Goal: Task Accomplishment & Management: Manage account settings

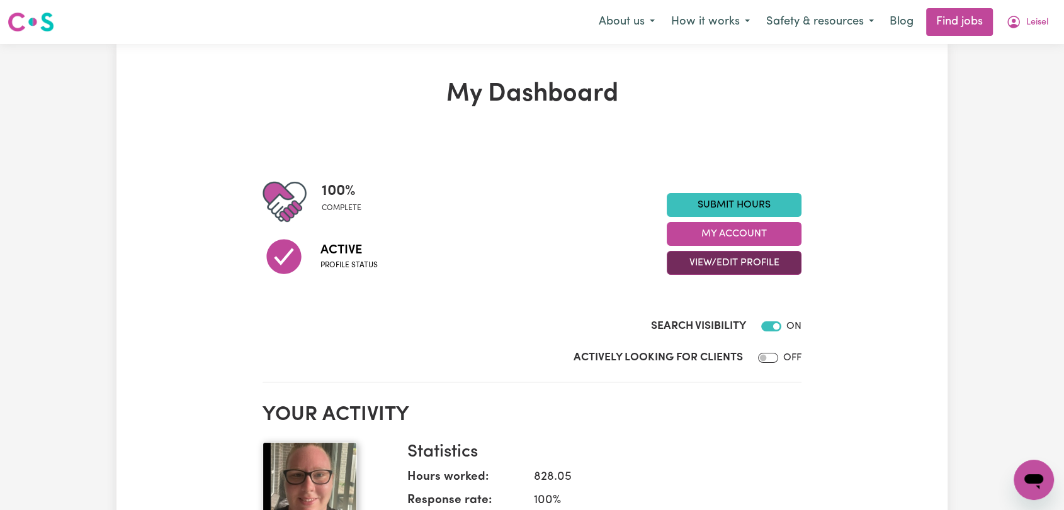
click at [744, 261] on button "View/Edit Profile" at bounding box center [733, 263] width 135 height 24
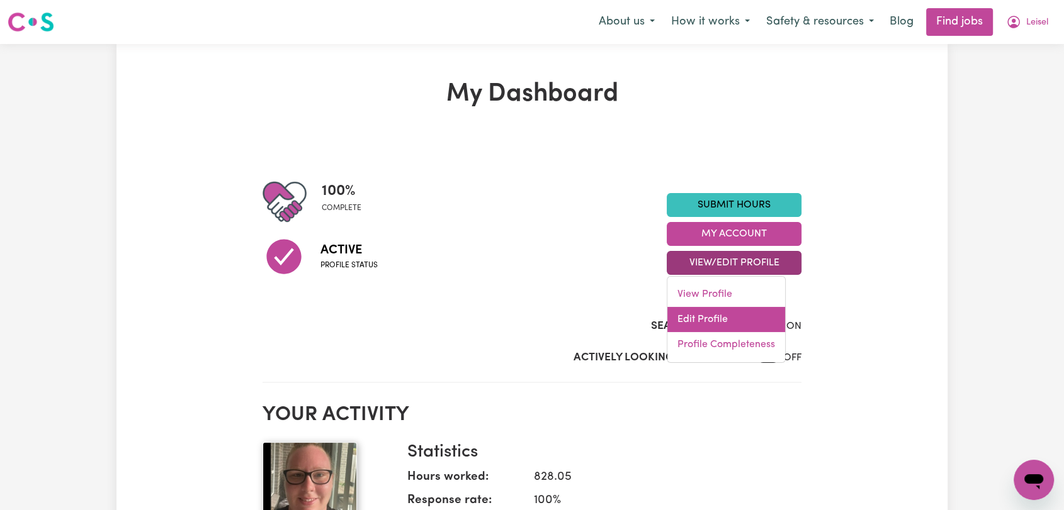
click at [716, 322] on link "Edit Profile" at bounding box center [726, 319] width 118 height 25
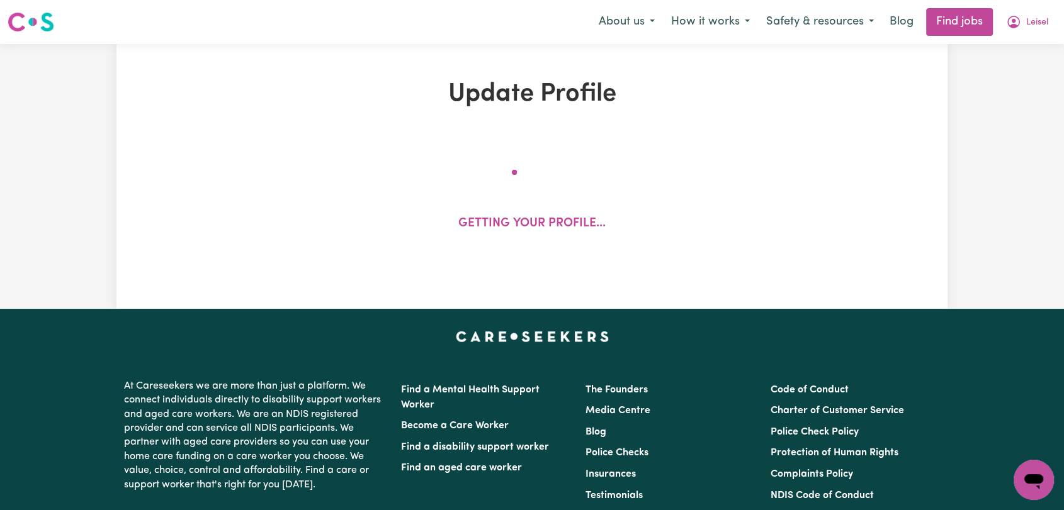
select select "[DEMOGRAPHIC_DATA]"
select select "[DEMOGRAPHIC_DATA] Citizen"
select select "Studying a healthcare related degree or qualification"
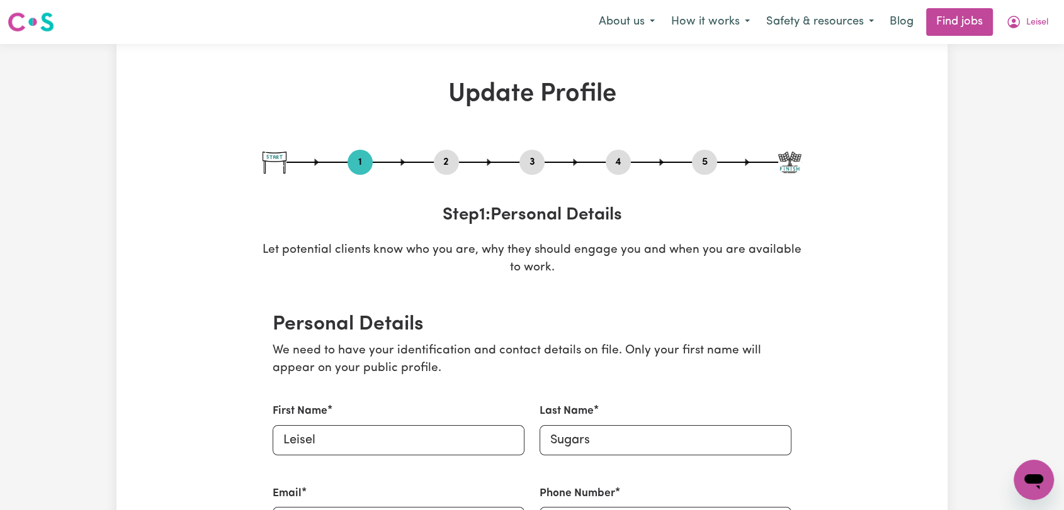
click at [532, 158] on button "3" at bounding box center [531, 162] width 25 height 16
select select "2018"
select select "Certificate III (Individual Support)"
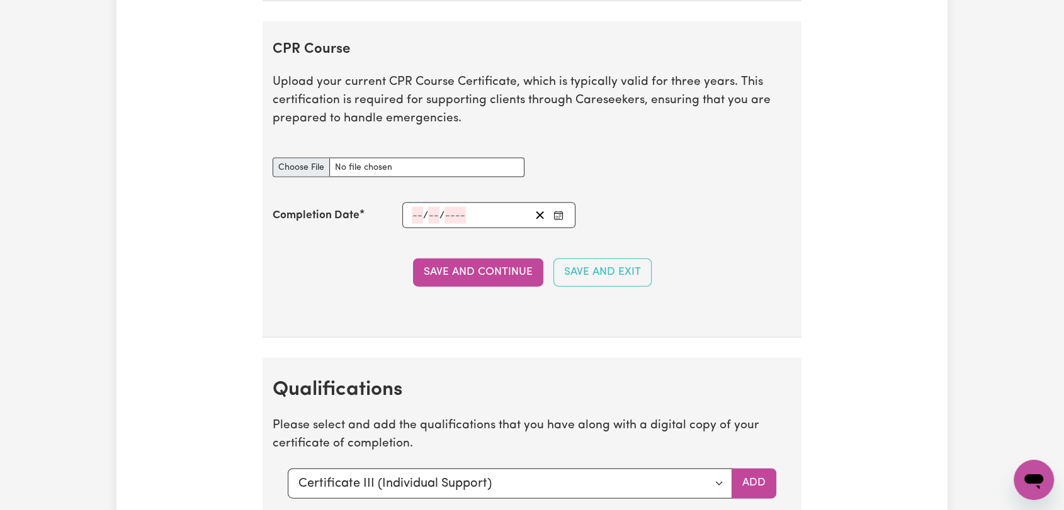
scroll to position [2727, 0]
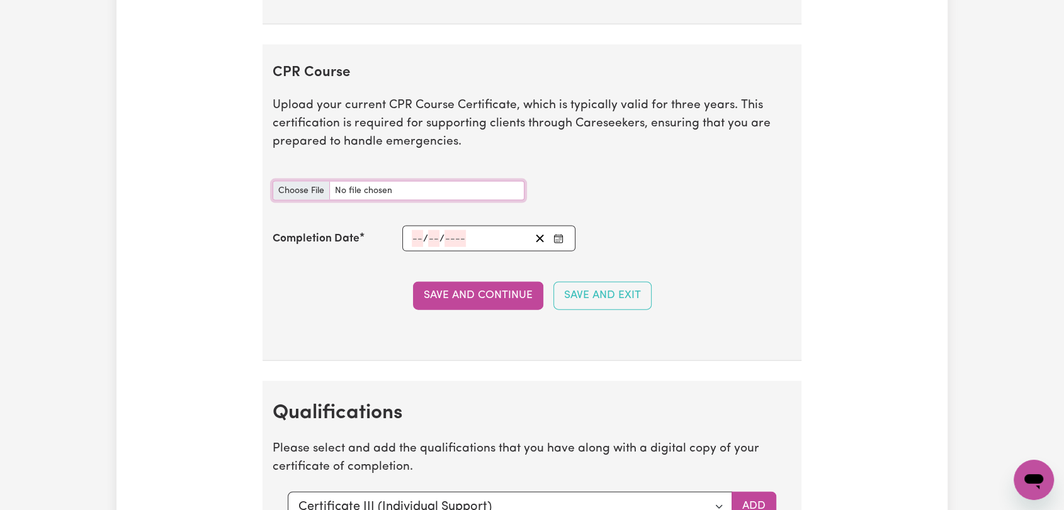
click at [297, 181] on input "CPR Course document" at bounding box center [398, 191] width 252 height 20
click at [296, 188] on input "CPR Course document" at bounding box center [398, 191] width 252 height 20
type input "C:\fakepath\Leisel Sugars - Statement of Attainment (CPR) - [DATE].jpg"
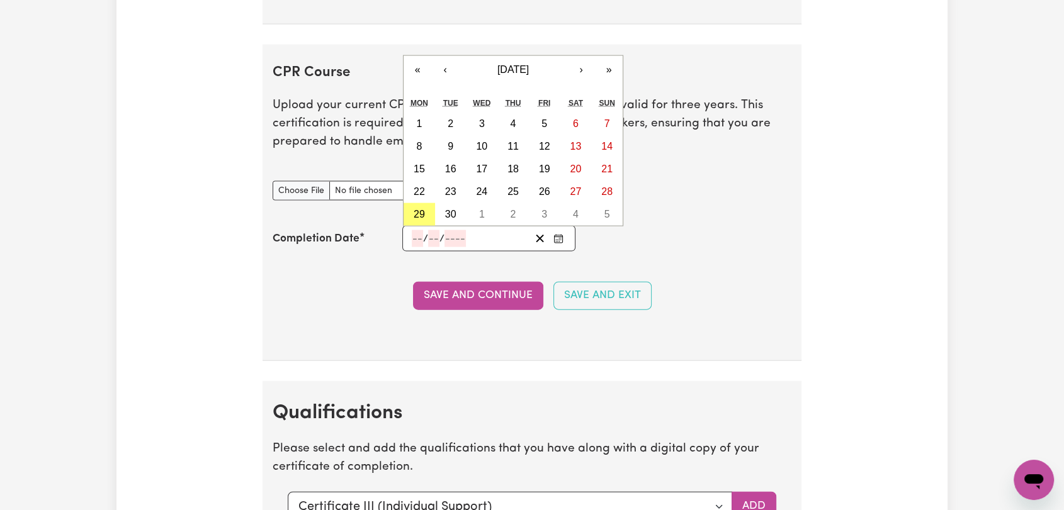
click at [413, 237] on input "number" at bounding box center [417, 238] width 11 height 17
type input "29"
type input "04"
type input "202"
type input "[DATE]"
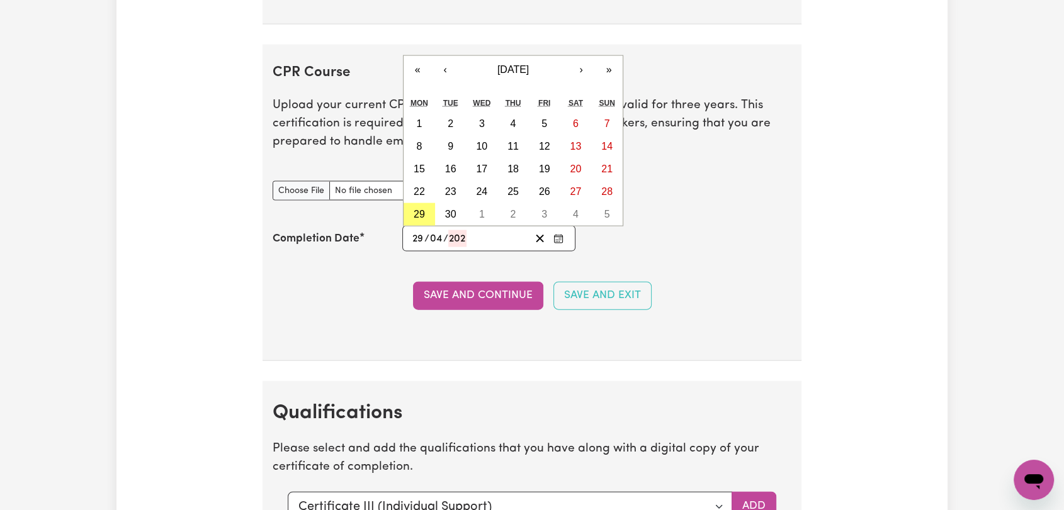
type input "4"
type input "2025"
click at [456, 213] on button "29" at bounding box center [450, 214] width 31 height 23
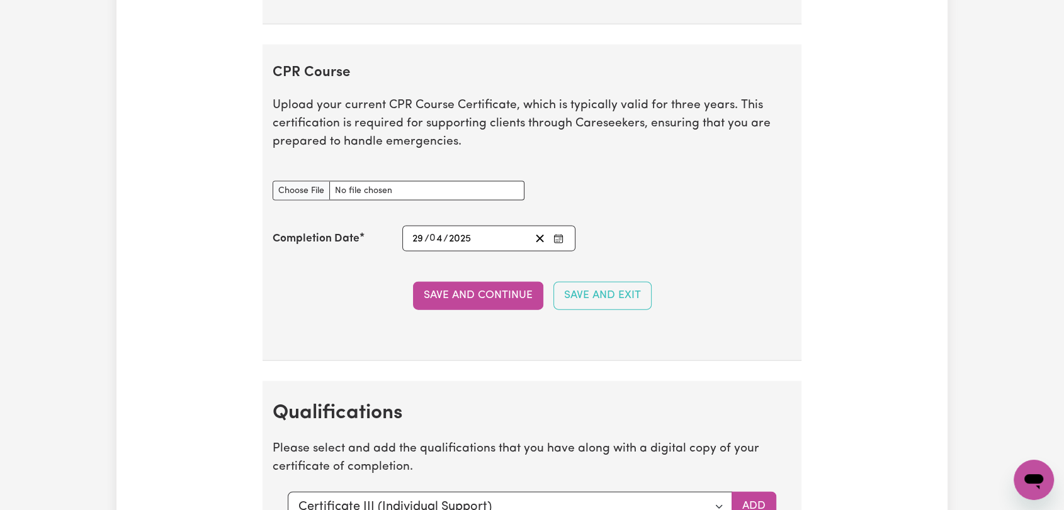
click at [483, 289] on button "Save and Continue" at bounding box center [478, 296] width 130 height 28
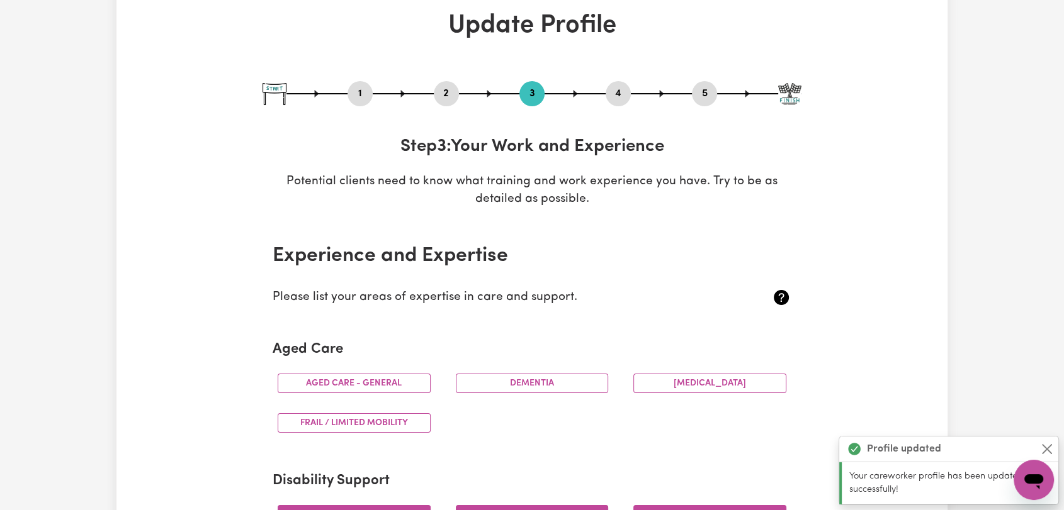
scroll to position [0, 0]
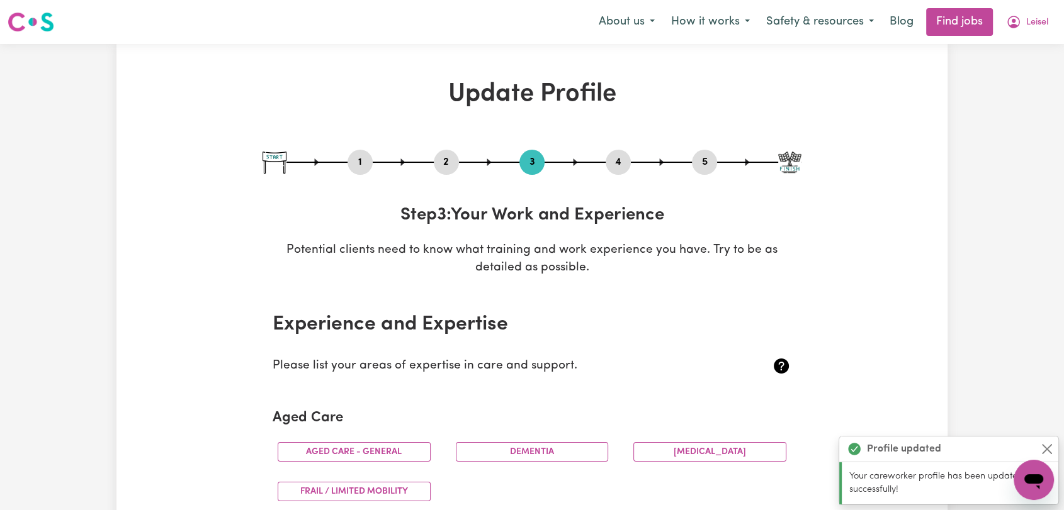
drag, startPoint x: 619, startPoint y: 157, endPoint x: 622, endPoint y: 173, distance: 16.6
click at [619, 157] on button "4" at bounding box center [617, 162] width 25 height 16
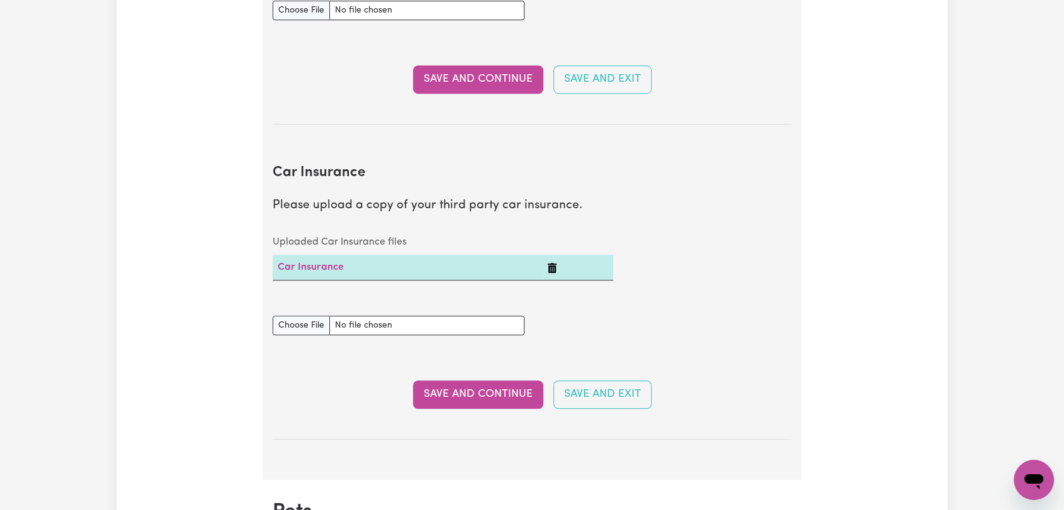
scroll to position [769, 0]
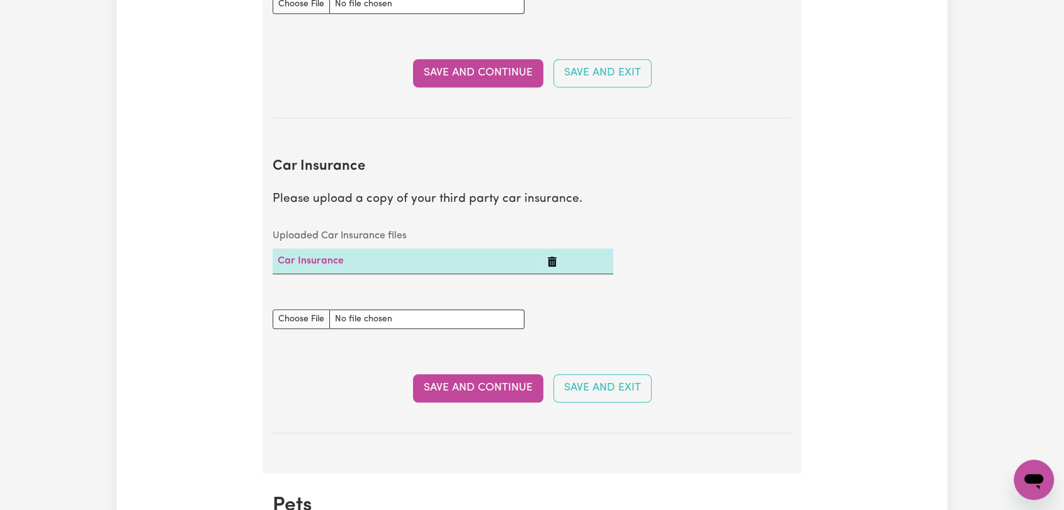
click at [553, 263] on icon "Delete Car Insurance" at bounding box center [552, 262] width 10 height 10
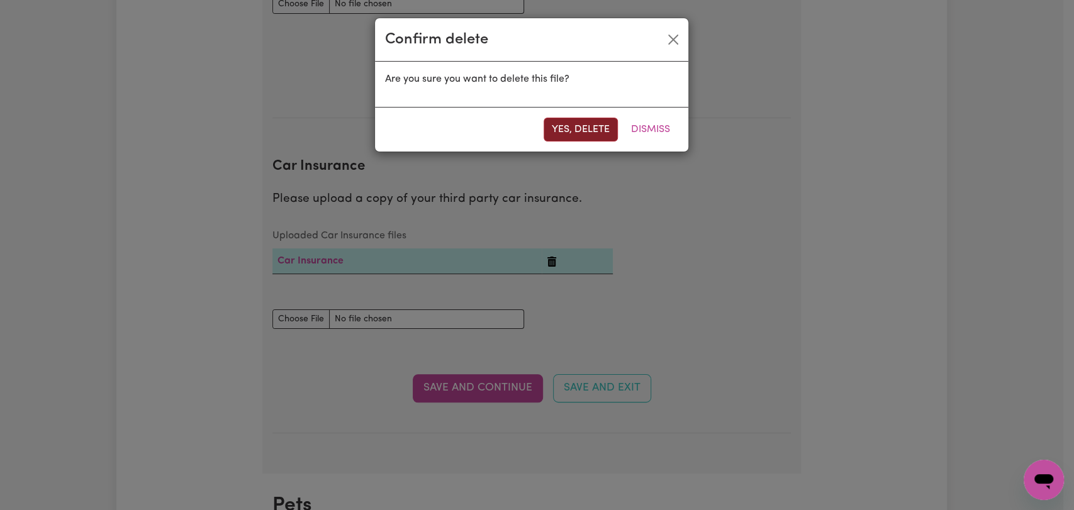
click at [585, 129] on button "Yes, delete" at bounding box center [581, 130] width 74 height 24
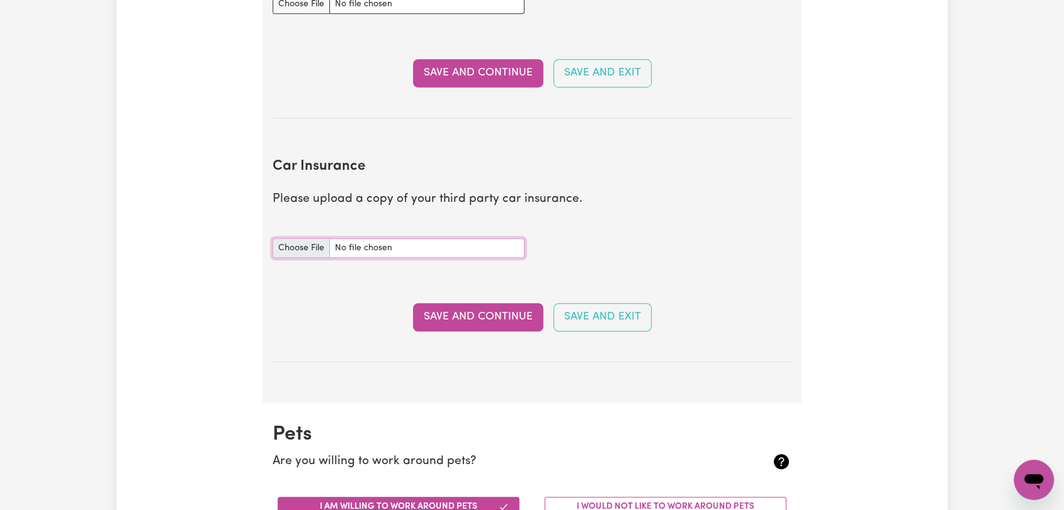
click at [300, 251] on input "Car Insurance document" at bounding box center [398, 249] width 252 height 20
type input "C:\fakepath\Leisel Sugars - Comprehensive Insurance.jpg"
click at [498, 315] on button "Save and Continue" at bounding box center [478, 317] width 130 height 28
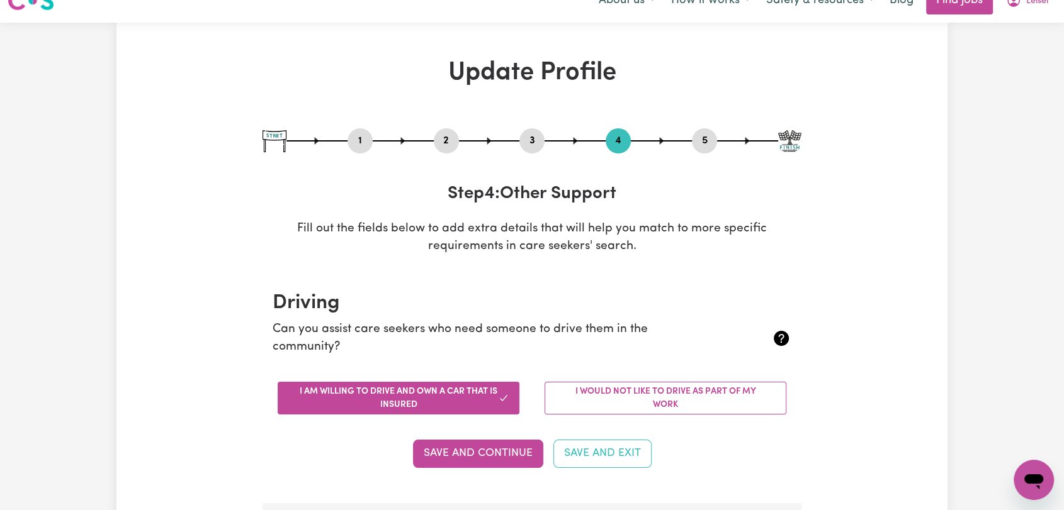
scroll to position [0, 0]
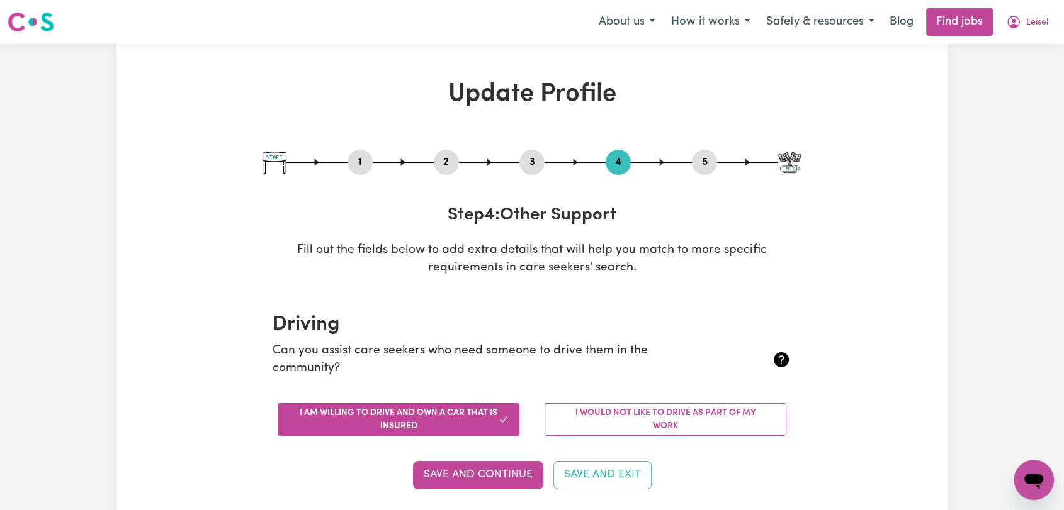
click at [531, 164] on button "3" at bounding box center [531, 162] width 25 height 16
select select "2018"
select select "Certificate III (Individual Support)"
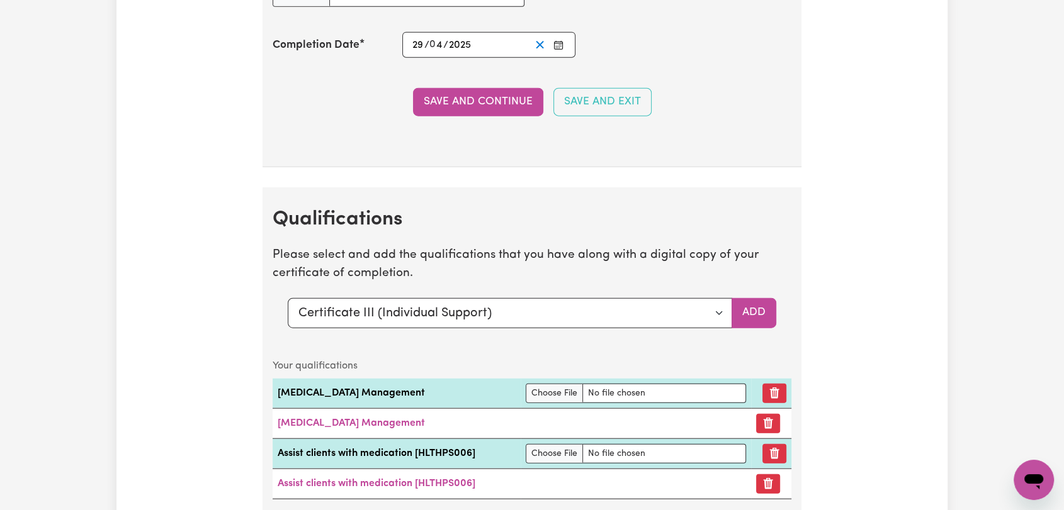
scroll to position [3006, 0]
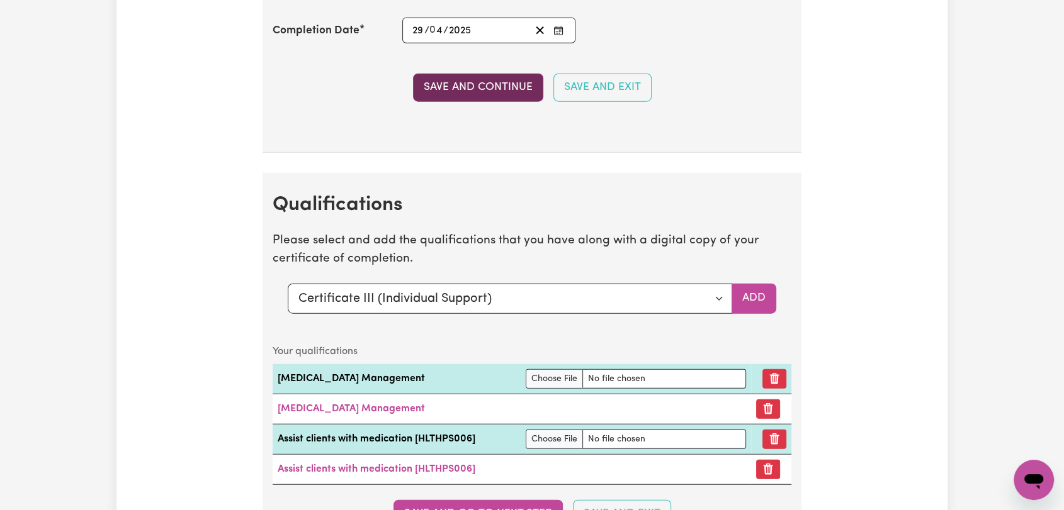
click at [478, 91] on button "Save and Continue" at bounding box center [478, 88] width 130 height 28
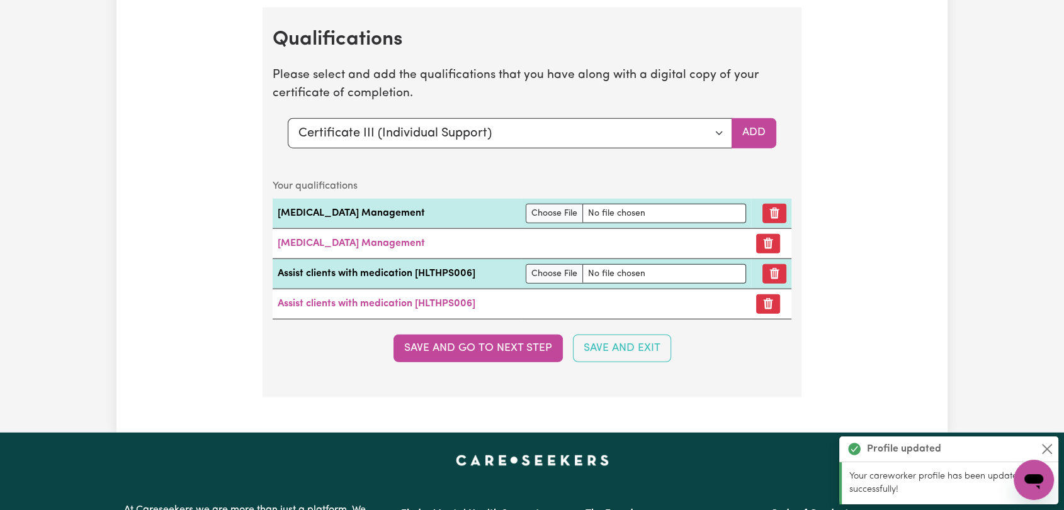
scroll to position [3174, 0]
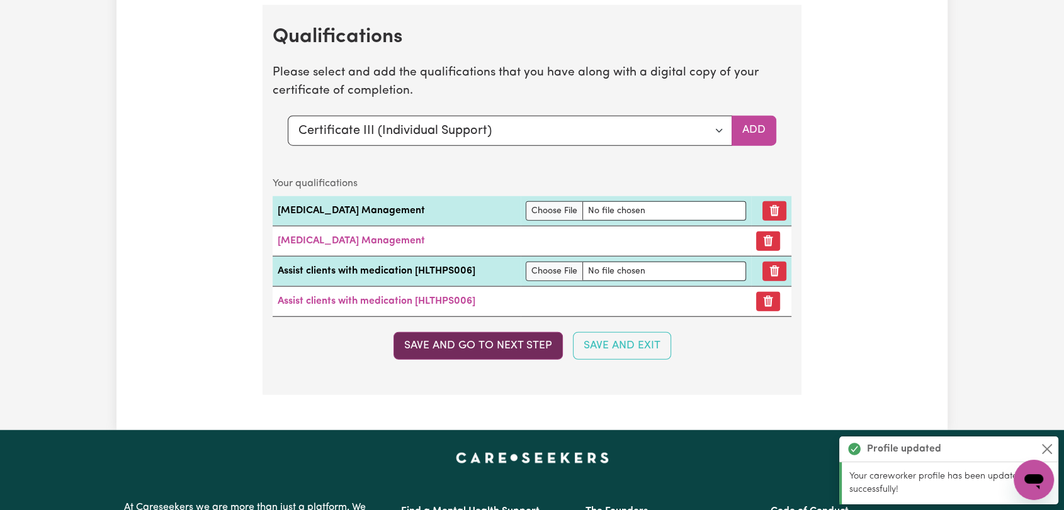
click at [463, 349] on button "Save and go to next step" at bounding box center [477, 346] width 169 height 28
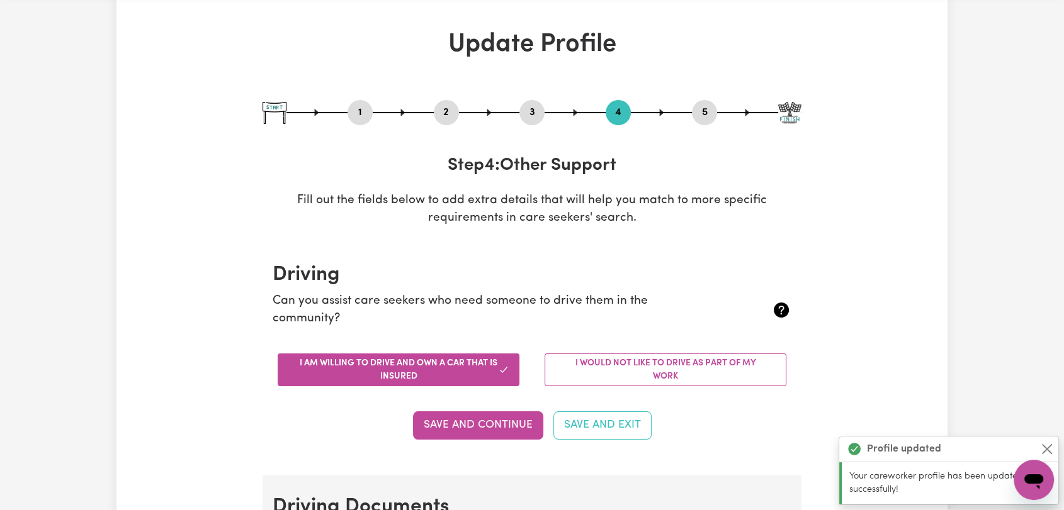
scroll to position [11, 0]
